Goal: Task Accomplishment & Management: Use online tool/utility

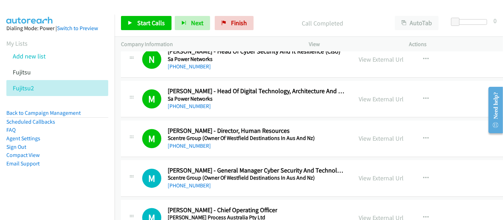
scroll to position [10824, 0]
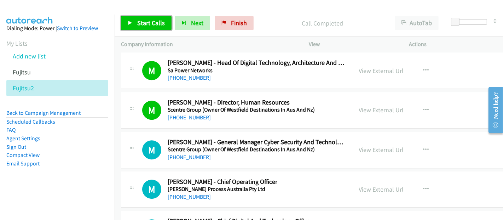
click at [142, 23] on span "Start Calls" at bounding box center [151, 23] width 28 height 8
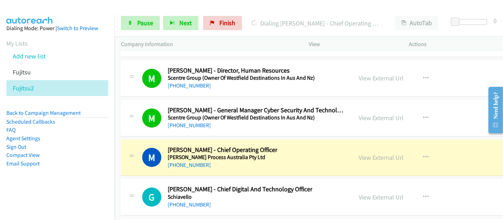
scroll to position [10863, 0]
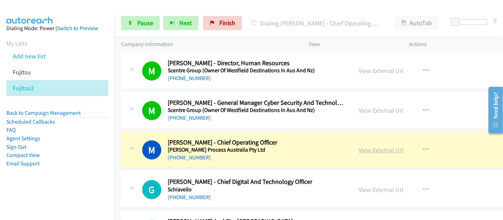
click at [381, 146] on link "View External Url" at bounding box center [381, 150] width 45 height 8
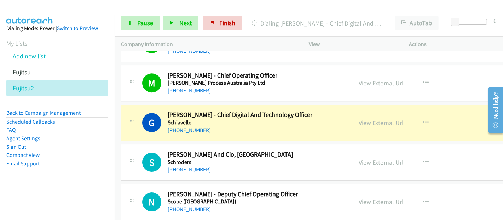
scroll to position [10941, 0]
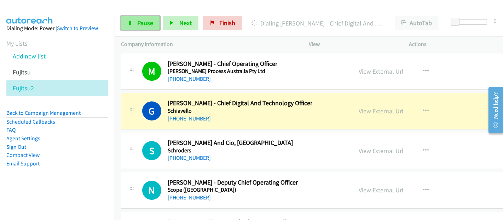
click at [136, 22] on link "Pause" at bounding box center [140, 23] width 39 height 14
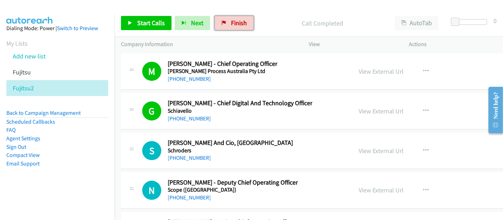
click at [237, 26] on span "Finish" at bounding box center [239, 23] width 16 height 8
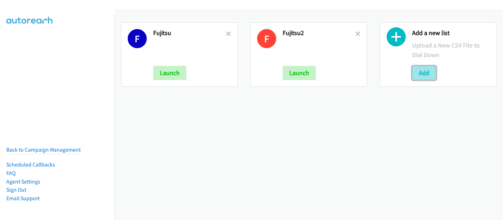
click at [415, 74] on button "Add" at bounding box center [424, 73] width 24 height 14
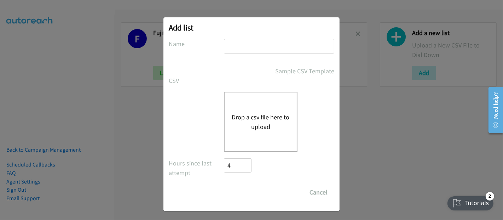
click at [251, 51] on input "text" at bounding box center [279, 46] width 110 height 15
type input "Fujitsu"
click at [250, 127] on button "Drop a csv file here to upload" at bounding box center [261, 121] width 58 height 19
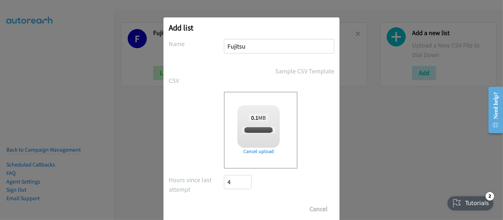
checkbox input "true"
click at [197, 128] on div "Drop a csv file here to upload 0.1 MB Shamiera Hardy + Fujitsu FY25Q3 Content S…" at bounding box center [252, 130] width 166 height 77
click at [236, 205] on input "Save List" at bounding box center [242, 209] width 37 height 14
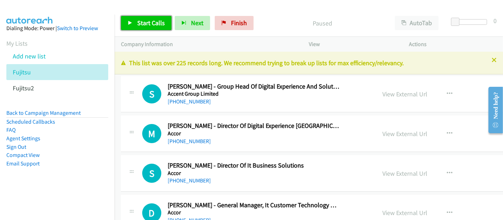
click at [142, 22] on span "Start Calls" at bounding box center [151, 23] width 28 height 8
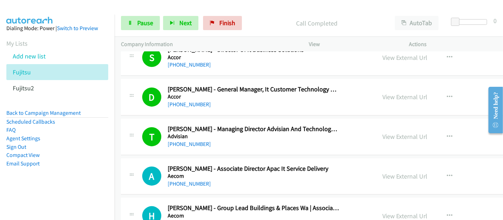
scroll to position [196, 0]
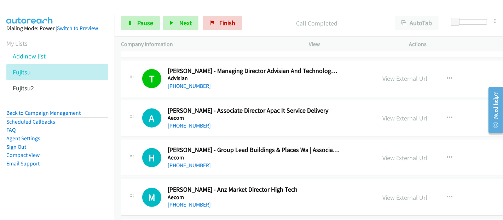
click at [384, 7] on div at bounding box center [248, 13] width 497 height 27
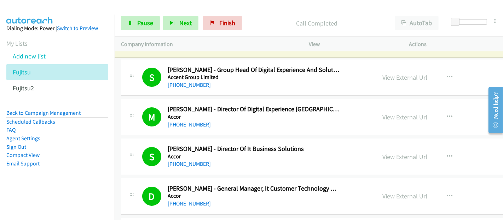
scroll to position [0, 0]
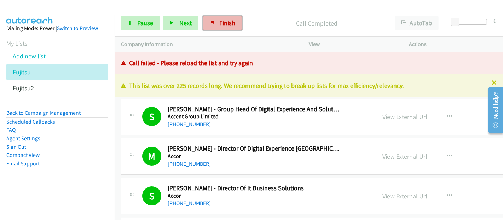
click at [225, 22] on span "Finish" at bounding box center [227, 23] width 16 height 8
click at [229, 26] on span "Finish" at bounding box center [227, 23] width 16 height 8
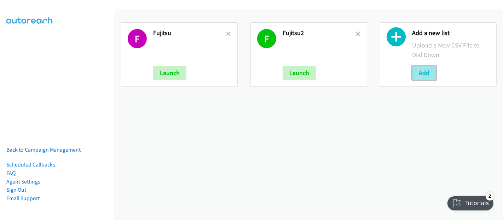
click at [424, 72] on button "Add" at bounding box center [424, 73] width 24 height 14
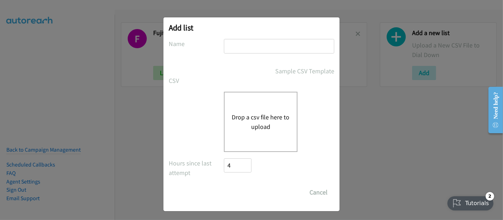
click at [238, 104] on div "Drop a csv file here to upload" at bounding box center [261, 122] width 74 height 60
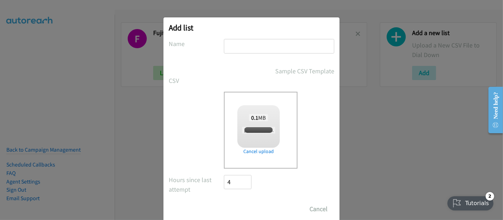
checkbox input "true"
click at [261, 47] on input "text" at bounding box center [279, 46] width 110 height 15
type input "Fujitsu"
click at [248, 209] on input "Save List" at bounding box center [242, 209] width 37 height 14
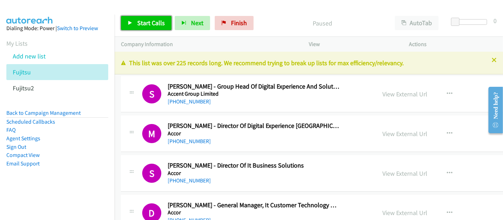
click at [154, 25] on span "Start Calls" at bounding box center [151, 23] width 28 height 8
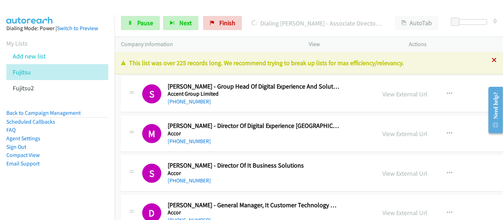
click at [492, 60] on icon at bounding box center [494, 60] width 5 height 5
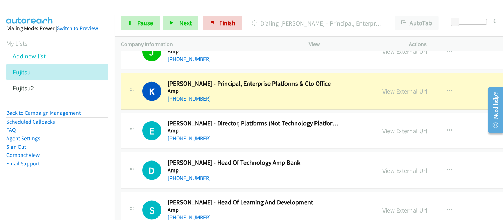
scroll to position [786, 0]
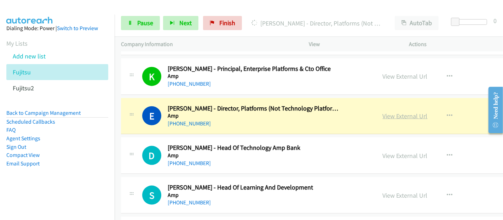
click at [404, 112] on link "View External Url" at bounding box center [405, 116] width 45 height 8
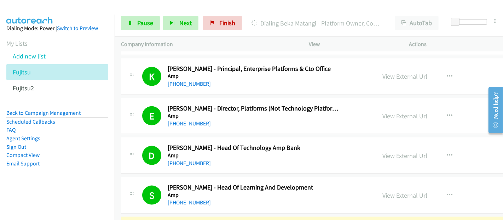
scroll to position [904, 0]
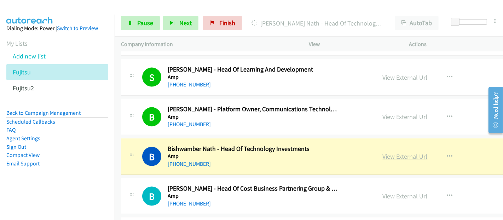
click at [404, 153] on link "View External Url" at bounding box center [405, 156] width 45 height 8
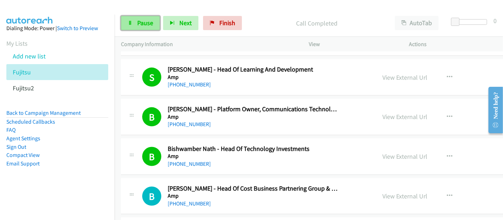
click at [151, 18] on link "Pause" at bounding box center [140, 23] width 39 height 14
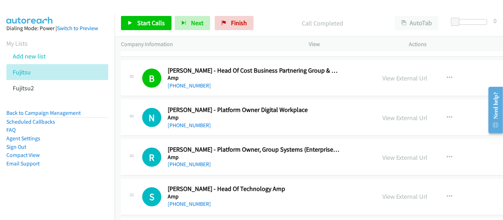
scroll to position [1022, 0]
click at [155, 24] on span "Start Calls" at bounding box center [151, 23] width 28 height 8
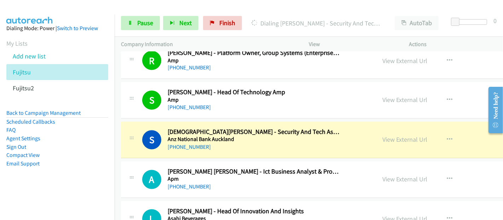
scroll to position [1140, 0]
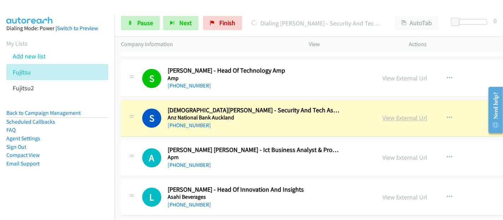
click at [392, 115] on link "View External Url" at bounding box center [405, 118] width 45 height 8
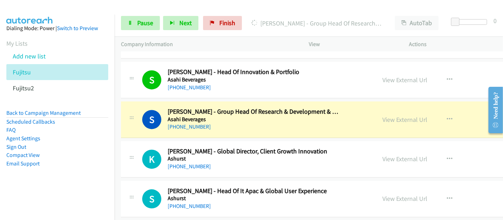
scroll to position [1336, 0]
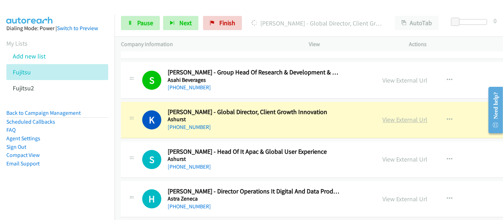
click at [398, 117] on link "View External Url" at bounding box center [405, 119] width 45 height 8
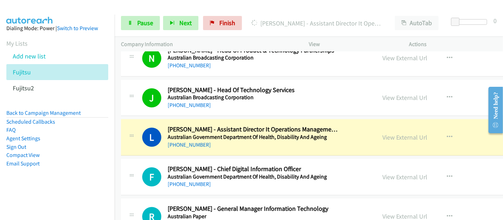
scroll to position [1651, 0]
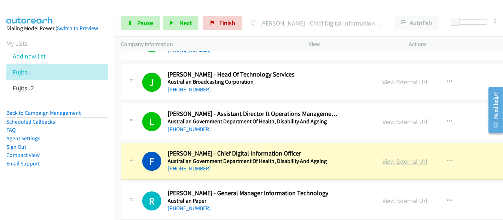
click at [389, 157] on link "View External Url" at bounding box center [405, 161] width 45 height 8
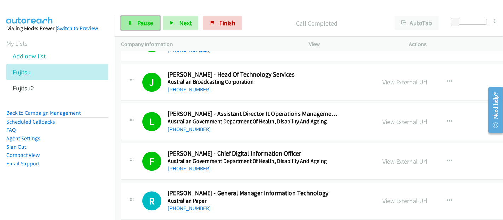
click at [145, 25] on span "Pause" at bounding box center [145, 23] width 16 height 8
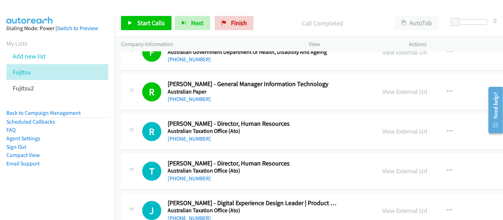
scroll to position [1769, 0]
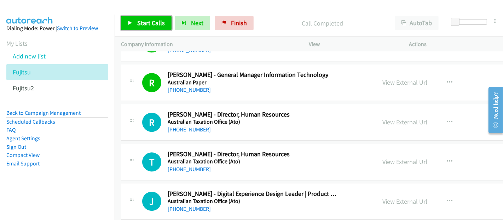
click at [163, 23] on link "Start Calls" at bounding box center [146, 23] width 51 height 14
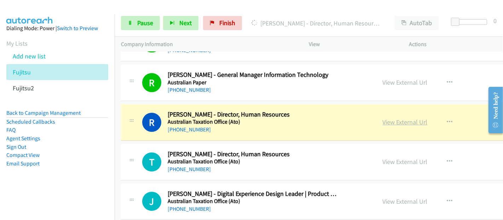
click at [404, 118] on link "View External Url" at bounding box center [405, 122] width 45 height 8
click at [138, 23] on span "Pause" at bounding box center [145, 23] width 16 height 8
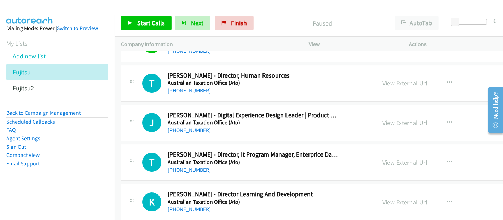
scroll to position [1808, 0]
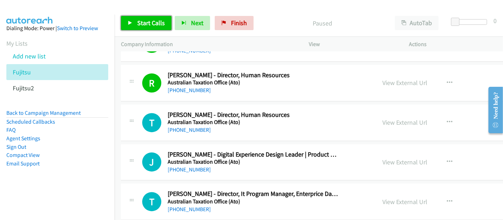
click at [142, 24] on span "Start Calls" at bounding box center [151, 23] width 28 height 8
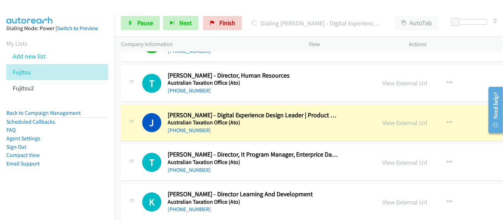
scroll to position [1887, 0]
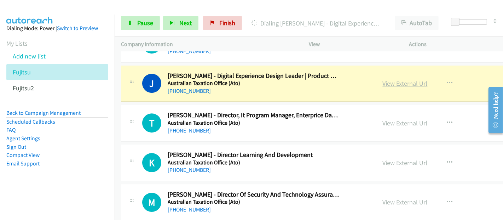
click at [400, 80] on link "View External Url" at bounding box center [405, 83] width 45 height 8
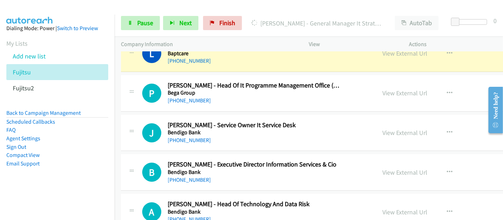
scroll to position [2201, 0]
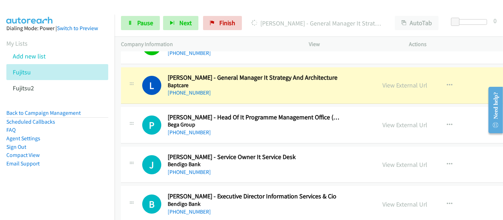
click at [155, 9] on div at bounding box center [248, 13] width 497 height 27
click at [141, 27] on link "Pause" at bounding box center [140, 23] width 39 height 14
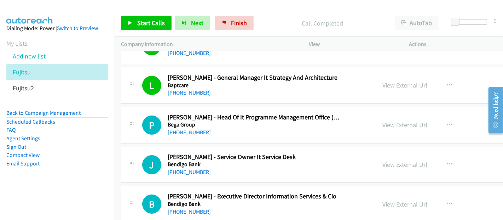
click at [280, 19] on p "Call Completed" at bounding box center [322, 23] width 119 height 10
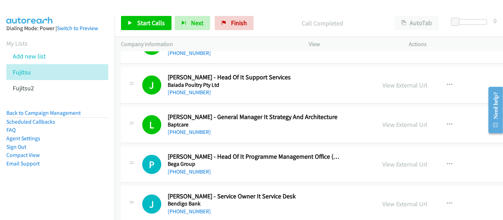
click at [190, 52] on div "C Callback Scheduled Craig Ford - Head Of It Enterprise Architecture Baiada Pou…" at bounding box center [363, 45] width 485 height 36
click at [156, 23] on span "Start Calls" at bounding box center [151, 23] width 28 height 8
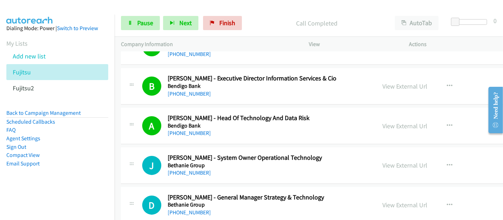
scroll to position [2398, 0]
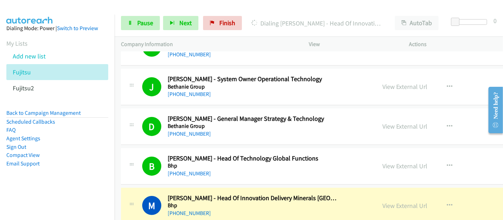
drag, startPoint x: 192, startPoint y: 195, endPoint x: 263, endPoint y: 196, distance: 70.8
click at [192, 202] on h5 "Bhp" at bounding box center [254, 205] width 172 height 7
click at [404, 201] on link "View External Url" at bounding box center [405, 205] width 45 height 8
click at [133, 22] on link "Pause" at bounding box center [140, 23] width 39 height 14
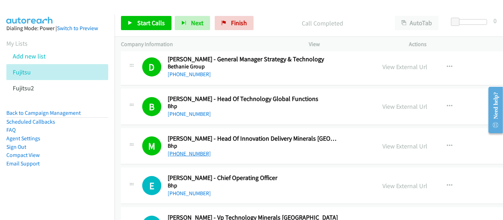
scroll to position [2477, 0]
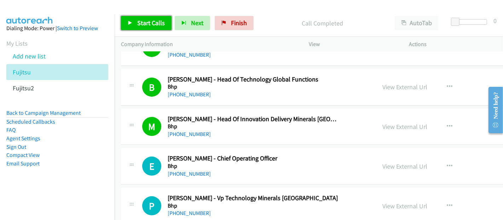
click at [149, 25] on span "Start Calls" at bounding box center [151, 23] width 28 height 8
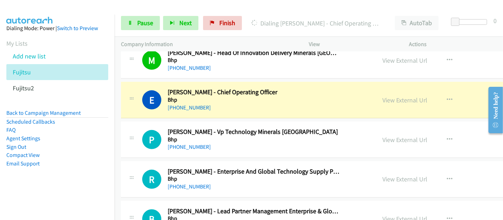
scroll to position [2555, 0]
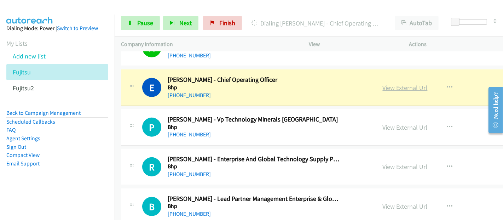
click at [400, 84] on link "View External Url" at bounding box center [405, 88] width 45 height 8
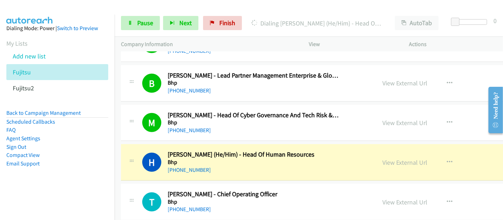
scroll to position [2712, 0]
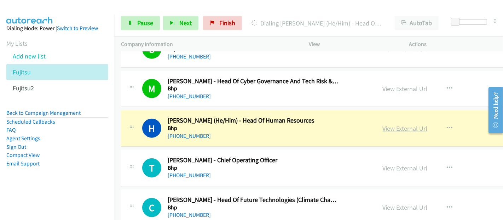
click at [393, 124] on link "View External Url" at bounding box center [405, 128] width 45 height 8
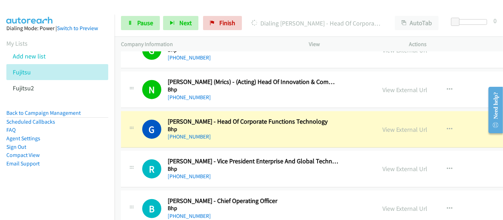
scroll to position [2948, 0]
click at [393, 126] on link "View External Url" at bounding box center [405, 130] width 45 height 8
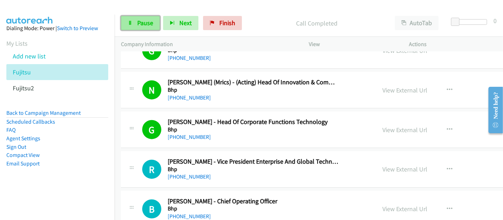
click at [132, 22] on icon at bounding box center [130, 23] width 5 height 5
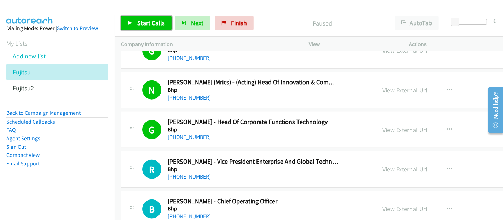
click at [161, 25] on span "Start Calls" at bounding box center [151, 23] width 28 height 8
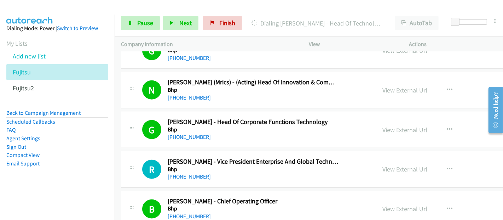
scroll to position [3066, 0]
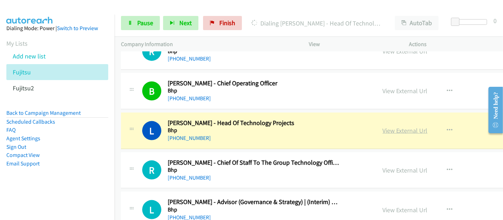
click at [387, 126] on link "View External Url" at bounding box center [405, 130] width 45 height 8
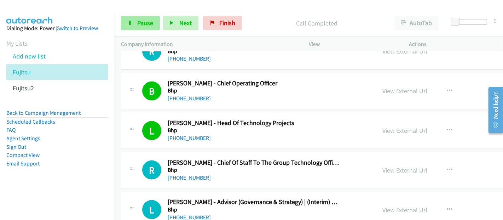
click at [139, 24] on span "Pause" at bounding box center [145, 23] width 16 height 8
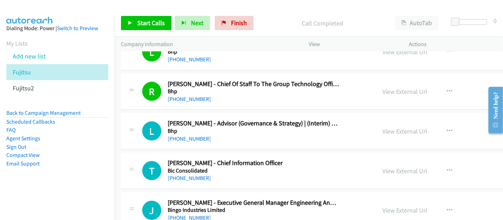
scroll to position [3184, 0]
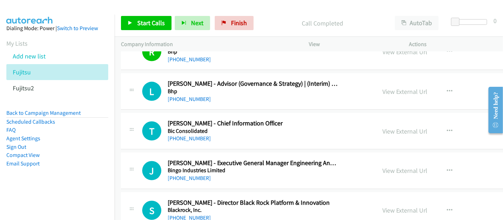
click at [159, 30] on div "Start Calls Pause Next Finish Call Completed AutoTab AutoTab 0" at bounding box center [309, 23] width 388 height 27
click at [158, 28] on link "Start Calls" at bounding box center [146, 23] width 51 height 14
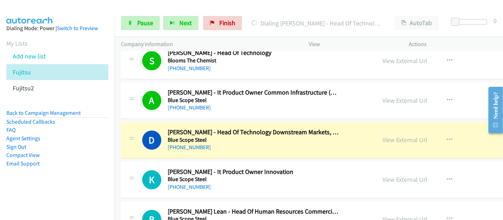
scroll to position [3420, 0]
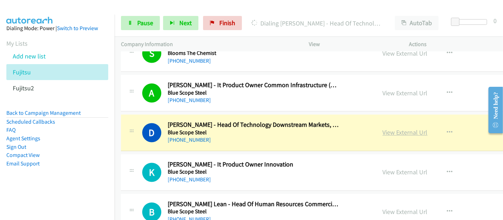
click at [395, 128] on link "View External Url" at bounding box center [405, 132] width 45 height 8
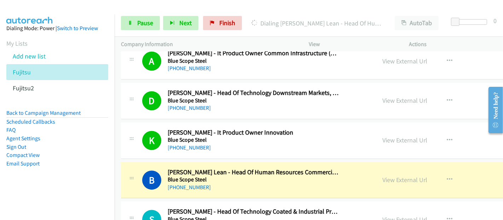
scroll to position [3459, 0]
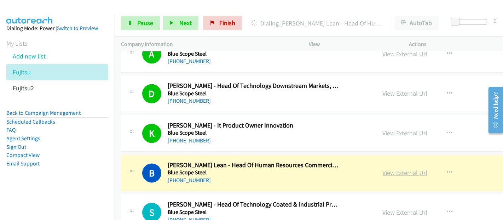
click at [387, 168] on link "View External Url" at bounding box center [405, 172] width 45 height 8
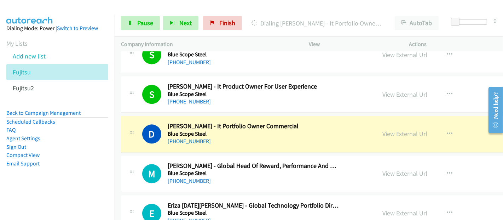
scroll to position [3656, 0]
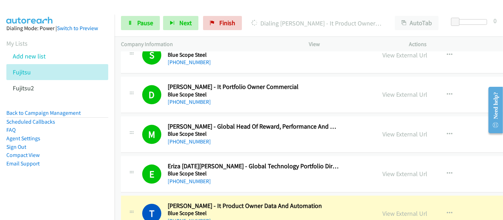
drag, startPoint x: 166, startPoint y: 8, endPoint x: 160, endPoint y: 13, distance: 7.6
click at [166, 8] on div at bounding box center [248, 13] width 497 height 27
click at [149, 23] on span "Pause" at bounding box center [145, 23] width 16 height 8
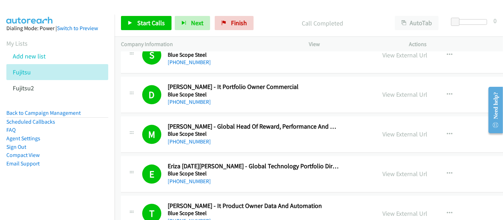
scroll to position [3813, 0]
